Goal: Find specific page/section: Find specific page/section

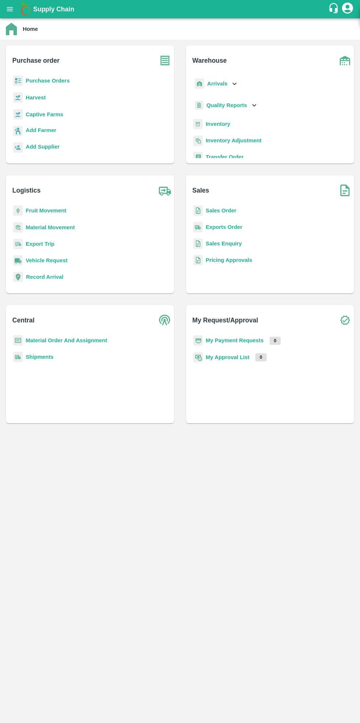
click at [55, 81] on b "Purchase Orders" at bounding box center [48, 81] width 44 height 6
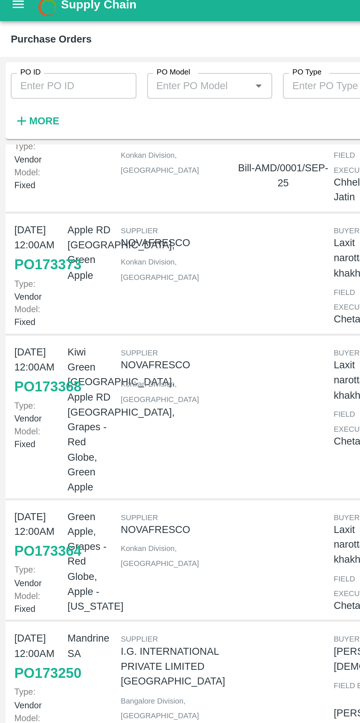
scroll to position [101, 0]
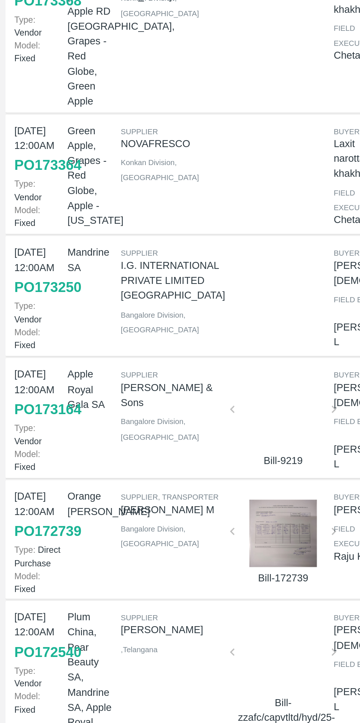
click at [157, 439] on div at bounding box center [153, 457] width 49 height 37
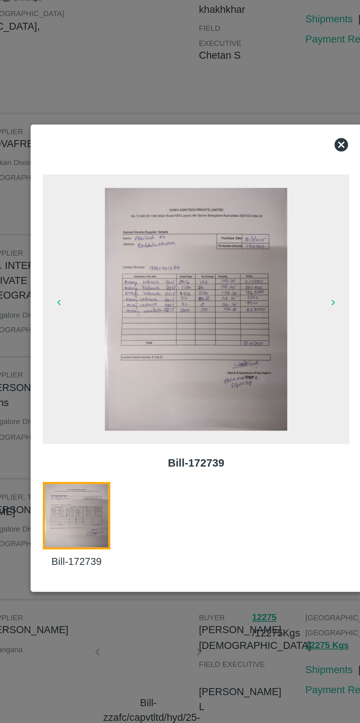
click at [196, 356] on img at bounding box center [179, 335] width 99 height 132
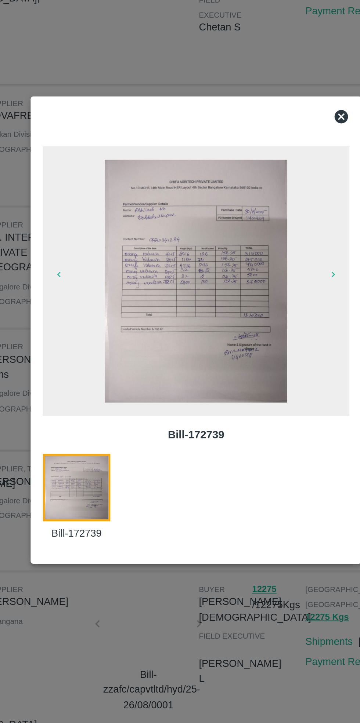
scroll to position [95, 0]
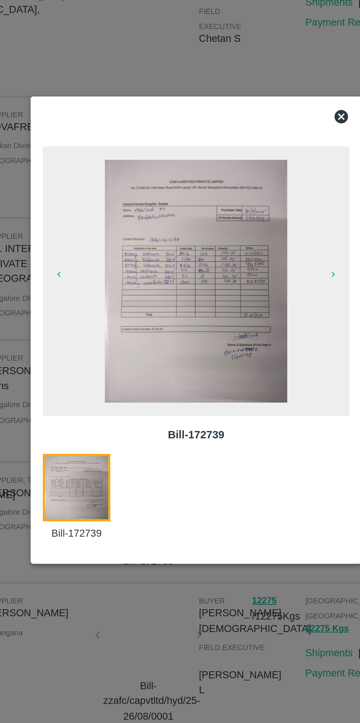
click at [259, 246] on icon at bounding box center [258, 245] width 7 height 7
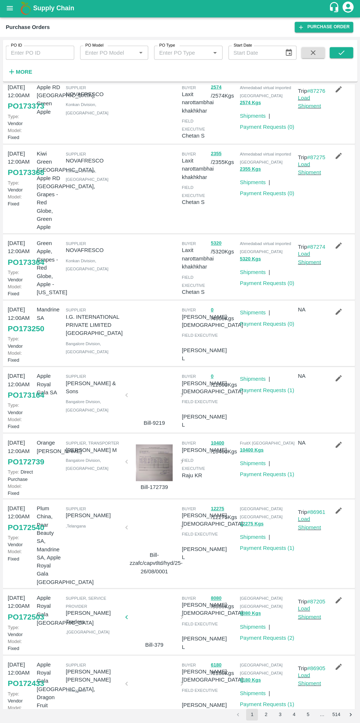
scroll to position [0, 0]
click at [266, 715] on button "2" at bounding box center [265, 715] width 12 height 12
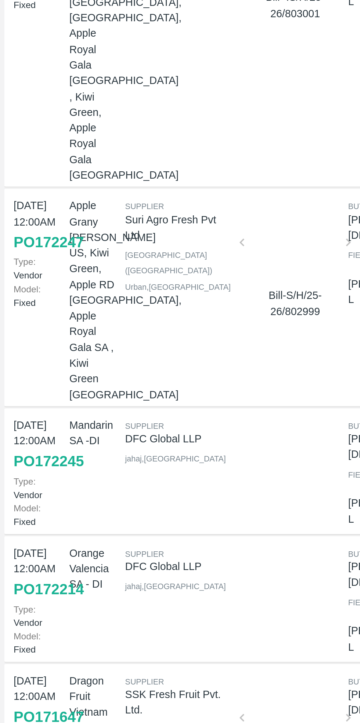
scroll to position [86, 0]
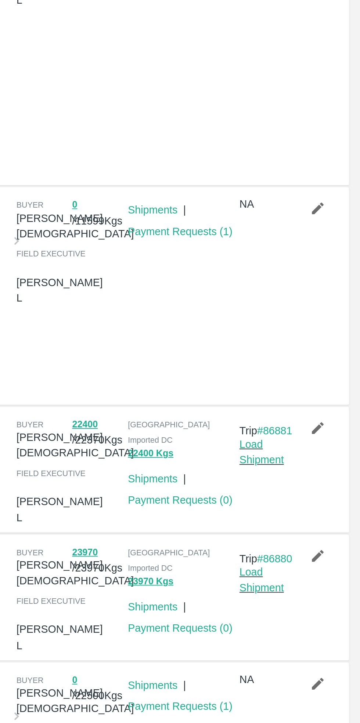
click at [341, 353] on button "button" at bounding box center [337, 359] width 23 height 12
